Goal: Navigation & Orientation: Find specific page/section

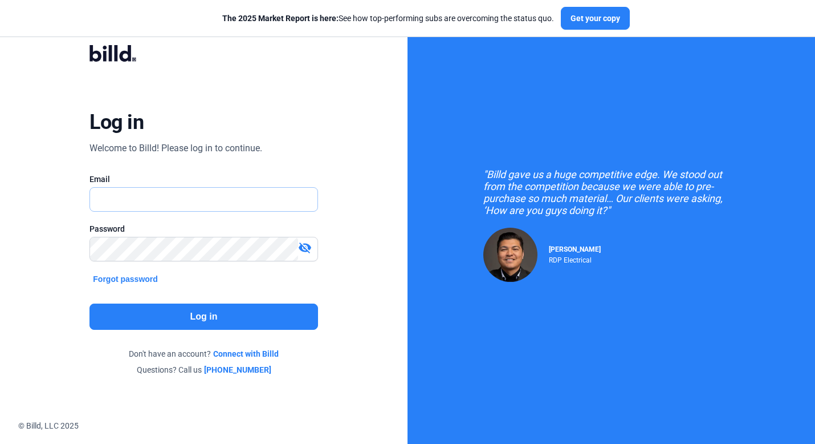
type input "[PERSON_NAME][EMAIL_ADDRESS][DOMAIN_NAME]"
click at [210, 314] on button "Log in" at bounding box center [204, 316] width 228 height 26
